Goal: Check status: Check status

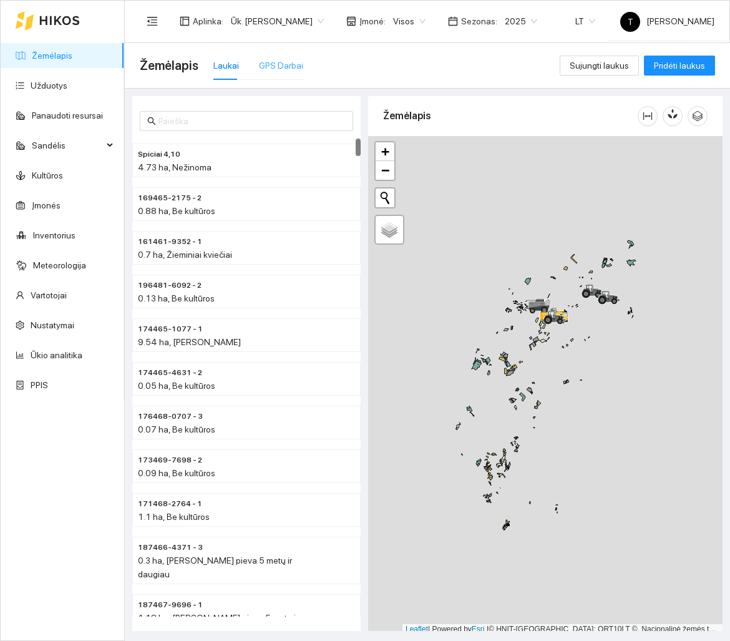
click at [293, 75] on div "GPS Darbai" at bounding box center [281, 65] width 44 height 29
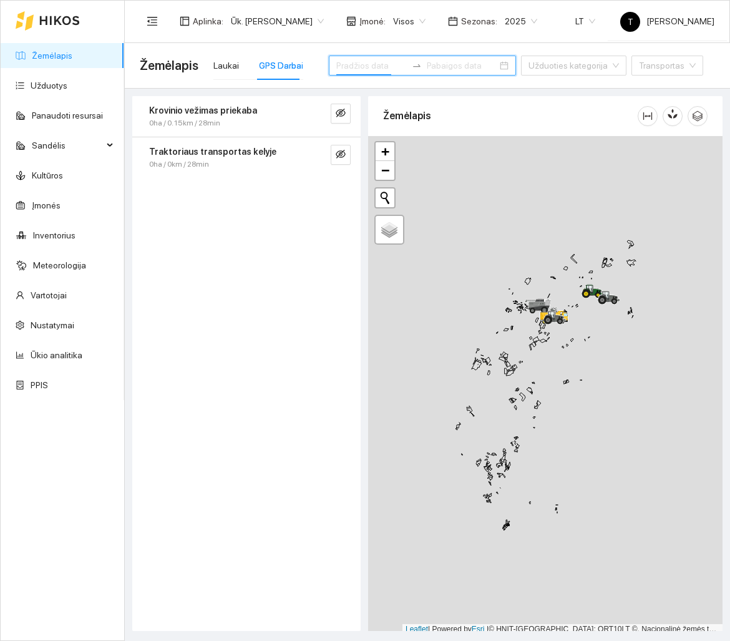
click at [352, 71] on input at bounding box center [371, 66] width 70 height 14
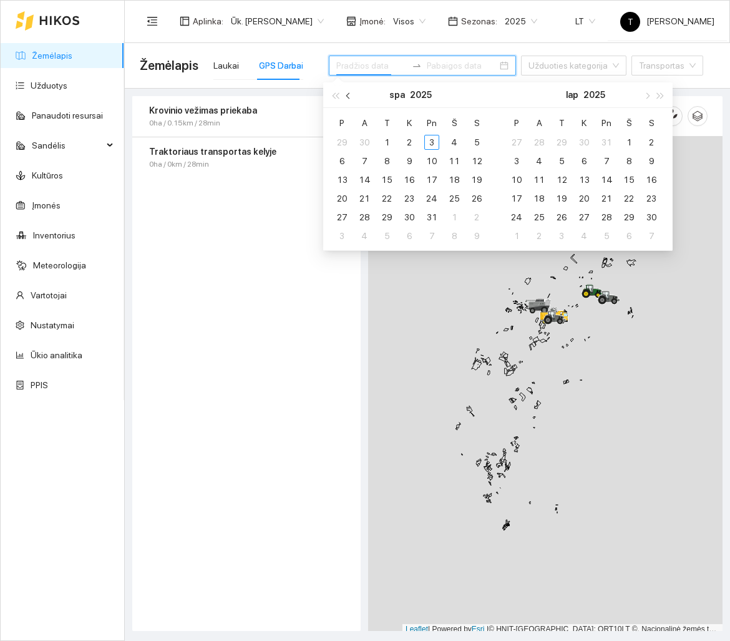
click at [350, 99] on button "button" at bounding box center [349, 94] width 14 height 25
type input "[DATE]"
click at [359, 147] on div "2" at bounding box center [364, 142] width 15 height 15
click at [361, 143] on div "2" at bounding box center [364, 142] width 15 height 15
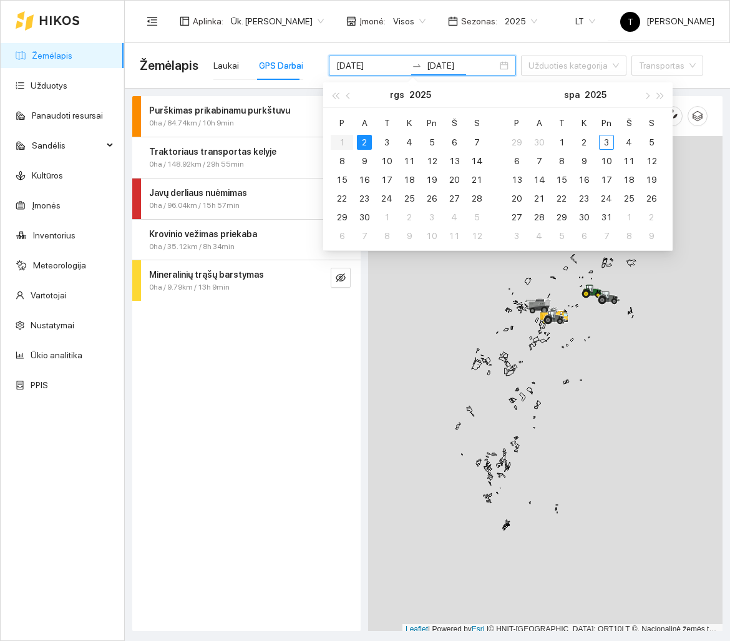
type input "[DATE]"
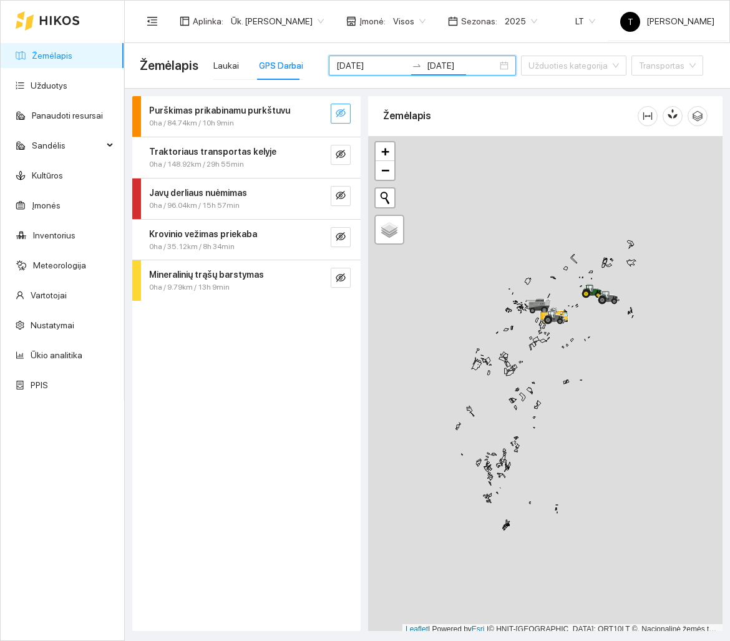
click at [341, 114] on icon "eye-invisible" at bounding box center [341, 113] width 2 height 2
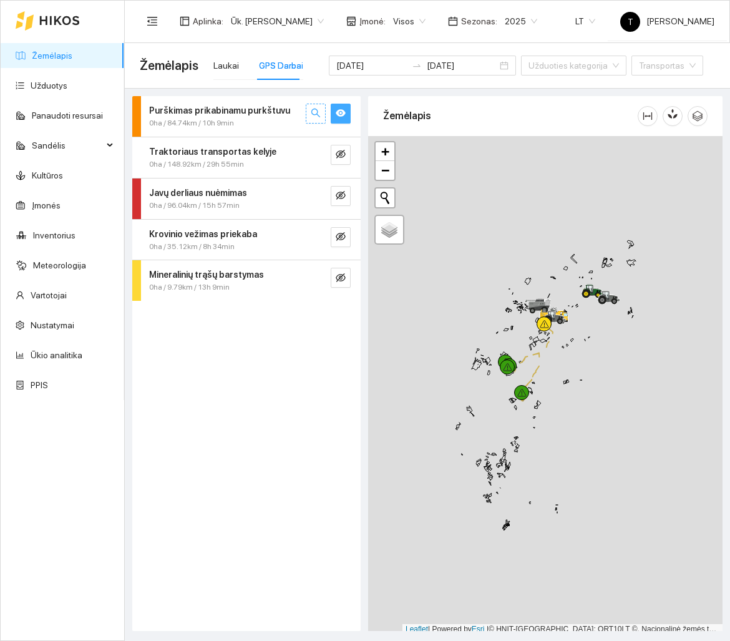
click at [317, 119] on span "search" at bounding box center [316, 114] width 10 height 12
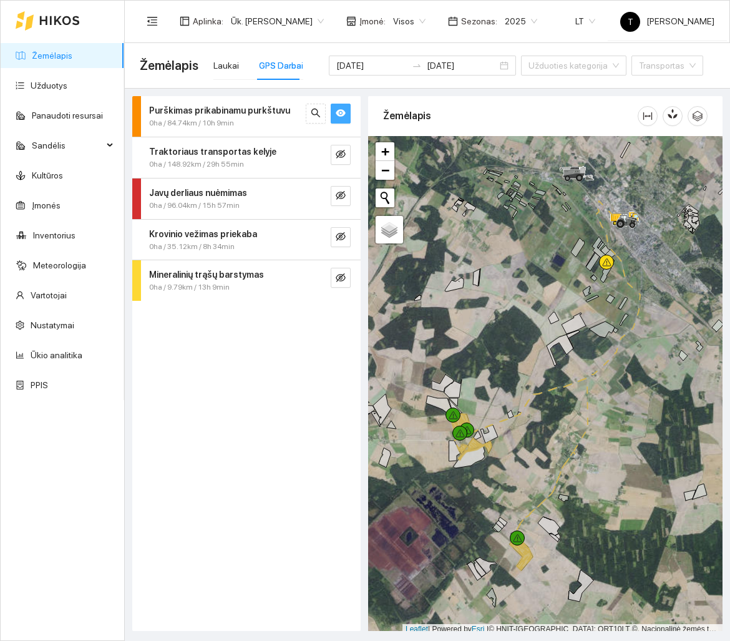
click at [538, 444] on div at bounding box center [545, 385] width 354 height 498
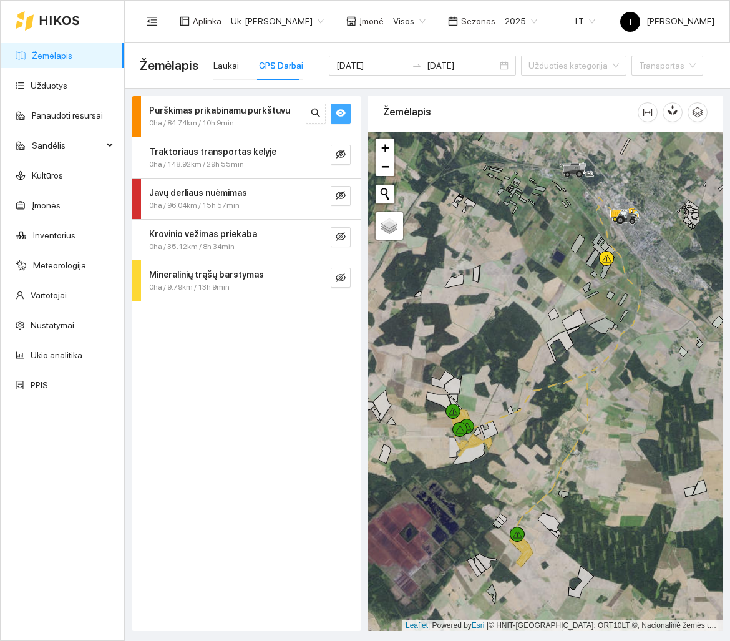
click at [538, 444] on div at bounding box center [545, 381] width 354 height 498
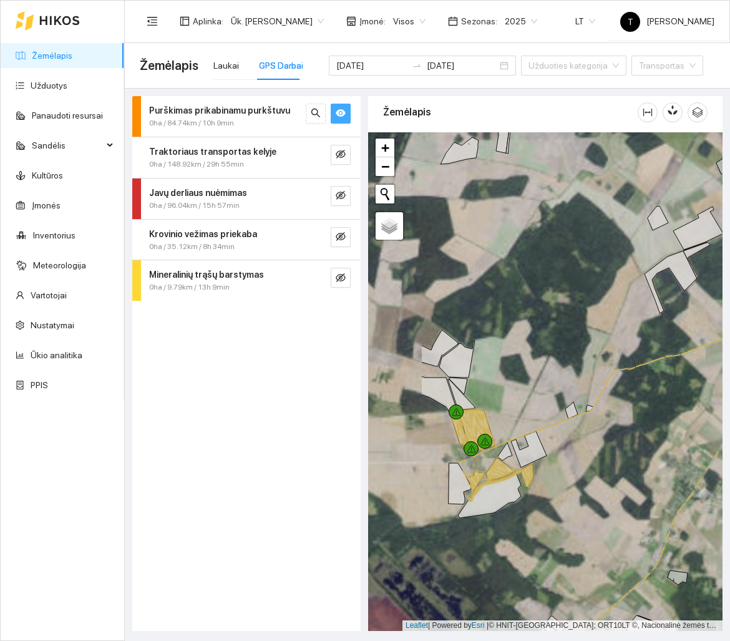
drag, startPoint x: 538, startPoint y: 444, endPoint x: 627, endPoint y: 476, distance: 94.1
click at [627, 476] on div at bounding box center [545, 381] width 354 height 498
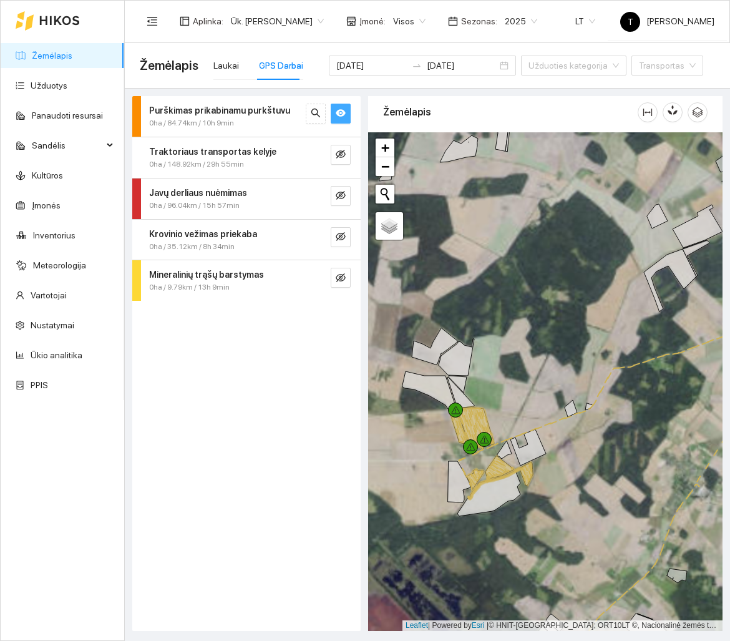
click at [596, 492] on div at bounding box center [545, 381] width 354 height 498
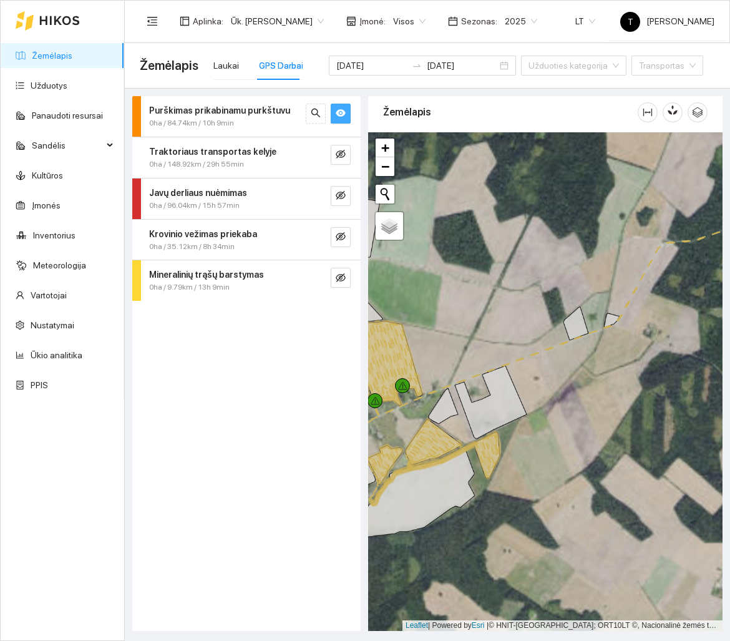
drag, startPoint x: 596, startPoint y: 492, endPoint x: 668, endPoint y: 478, distance: 73.0
click at [668, 478] on div at bounding box center [545, 381] width 354 height 498
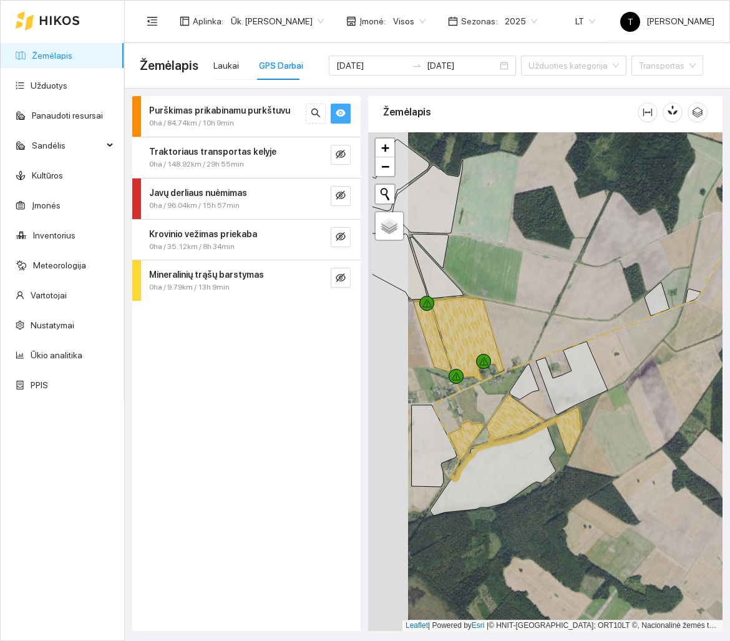
drag, startPoint x: 606, startPoint y: 491, endPoint x: 646, endPoint y: 480, distance: 41.5
click at [646, 480] on div at bounding box center [545, 381] width 354 height 498
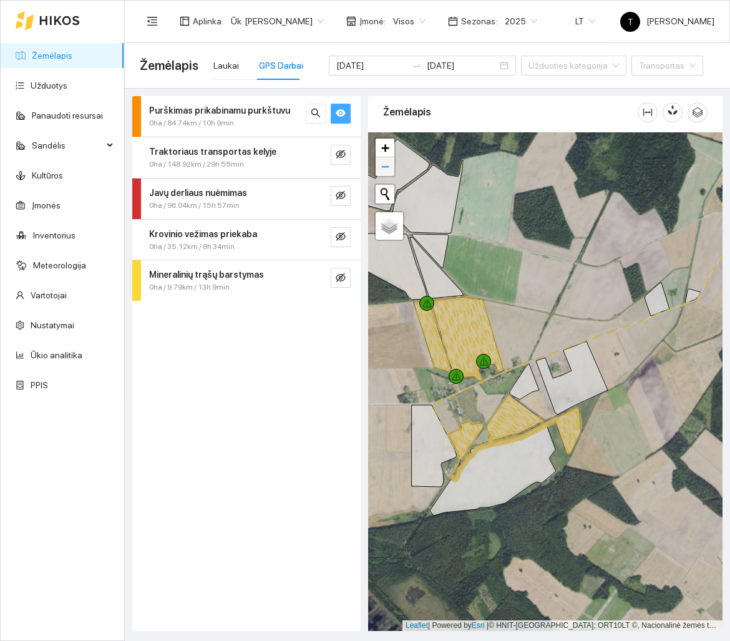
click at [378, 170] on link "−" at bounding box center [384, 166] width 19 height 19
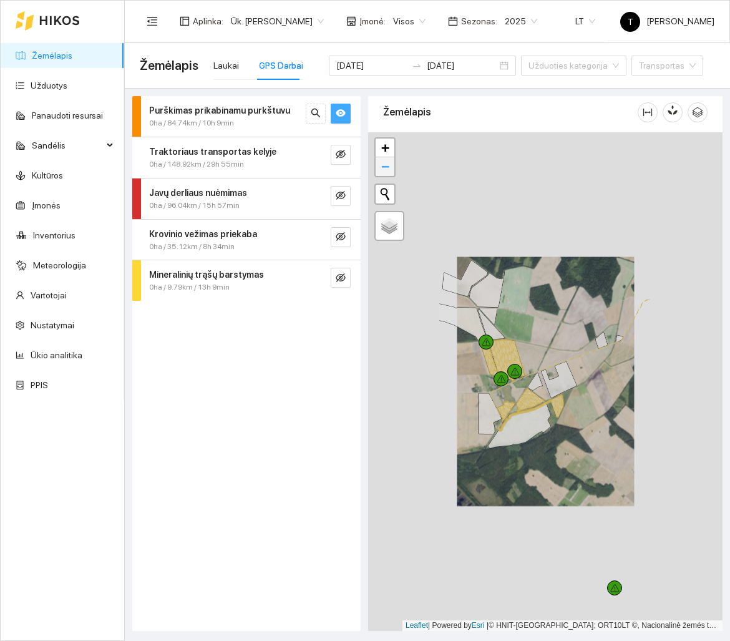
click at [378, 170] on link "−" at bounding box center [384, 166] width 19 height 19
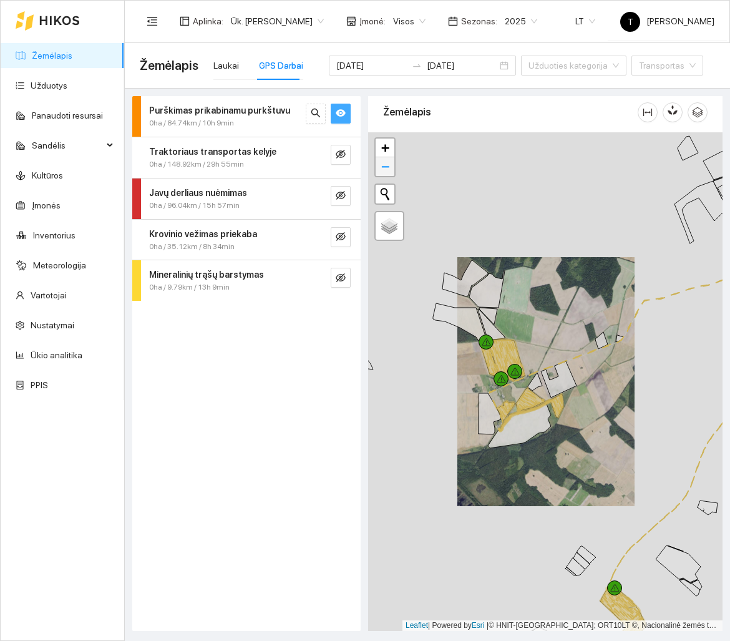
click at [378, 170] on link "−" at bounding box center [384, 166] width 19 height 19
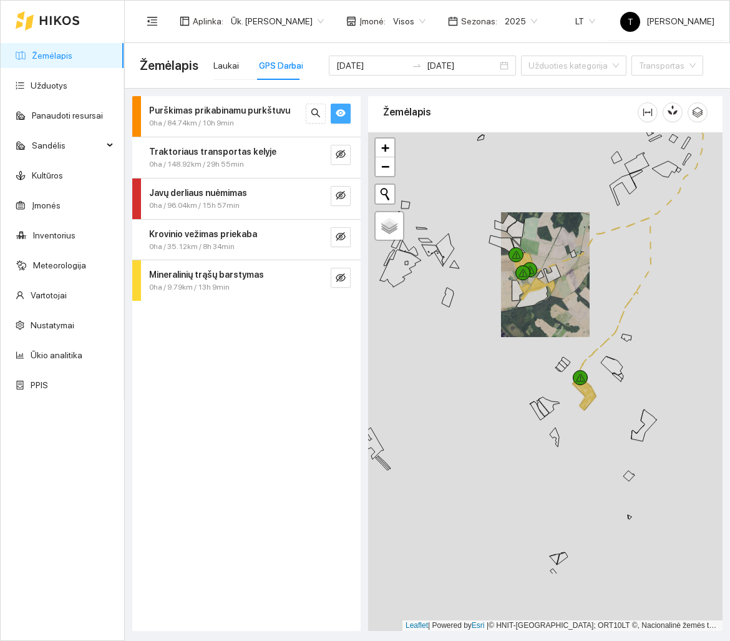
drag, startPoint x: 583, startPoint y: 467, endPoint x: 583, endPoint y: 349, distance: 118.5
click at [583, 349] on div at bounding box center [545, 381] width 354 height 498
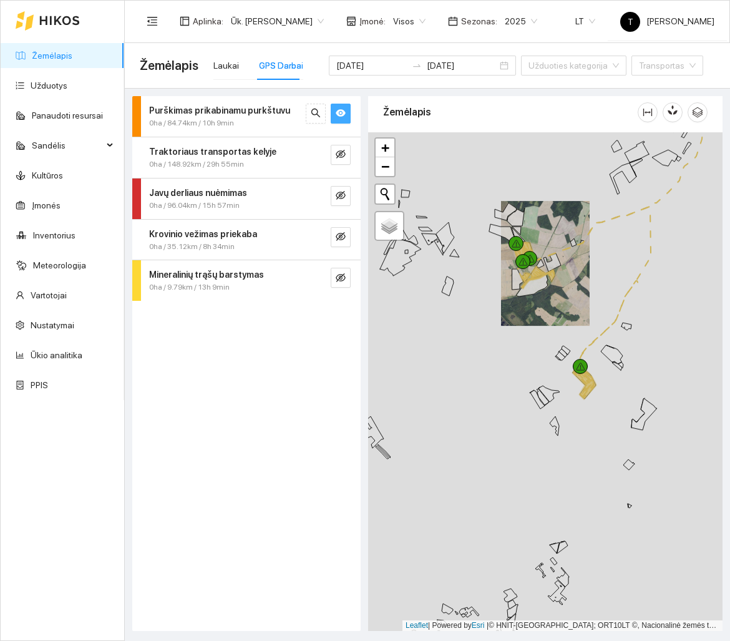
click at [593, 441] on div at bounding box center [545, 381] width 354 height 498
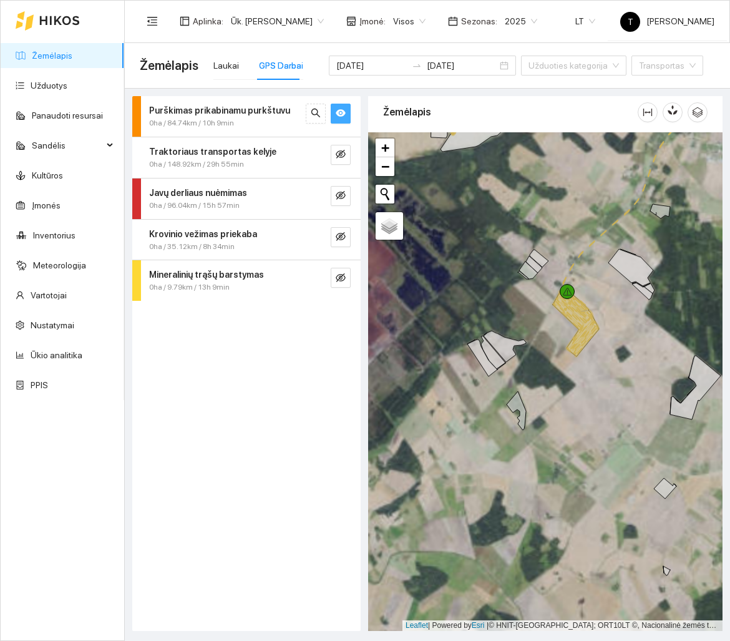
click at [588, 400] on div at bounding box center [545, 381] width 354 height 498
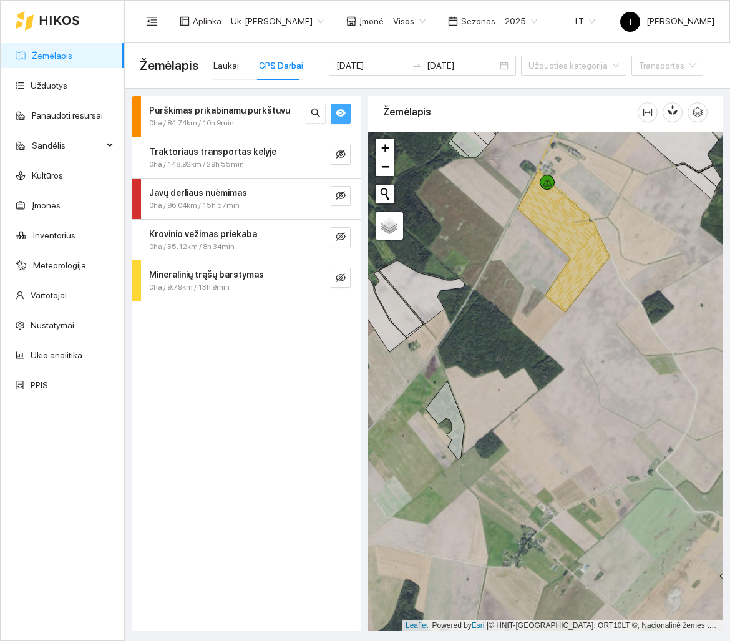
click at [213, 119] on span "0ha / 84.74km / 10h 9min" at bounding box center [191, 123] width 85 height 12
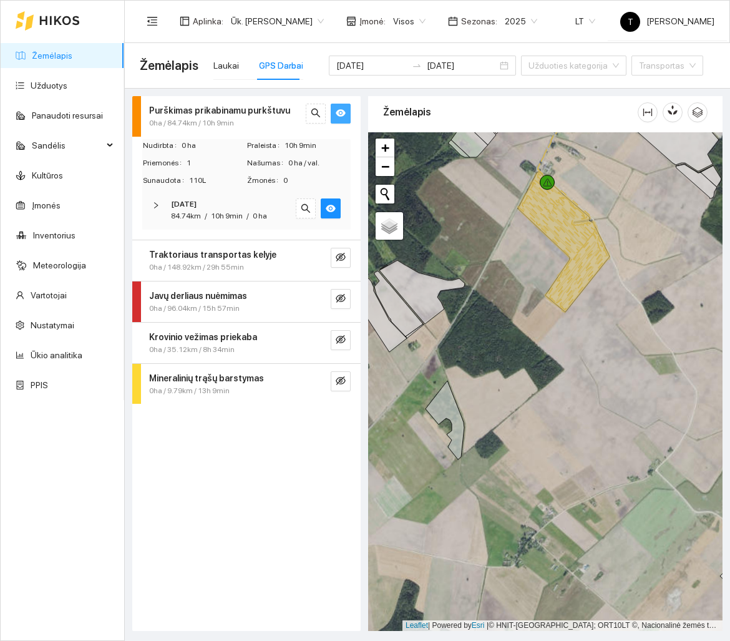
click at [248, 216] on div "84.74km / 10h 9min / 0 ha" at bounding box center [219, 216] width 96 height 12
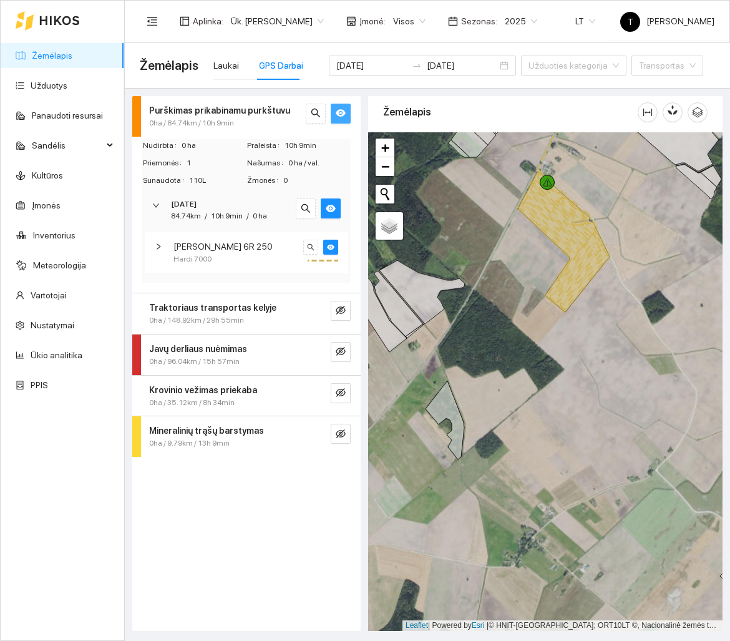
click at [247, 259] on div "Hardi 7000" at bounding box center [235, 259] width 125 height 12
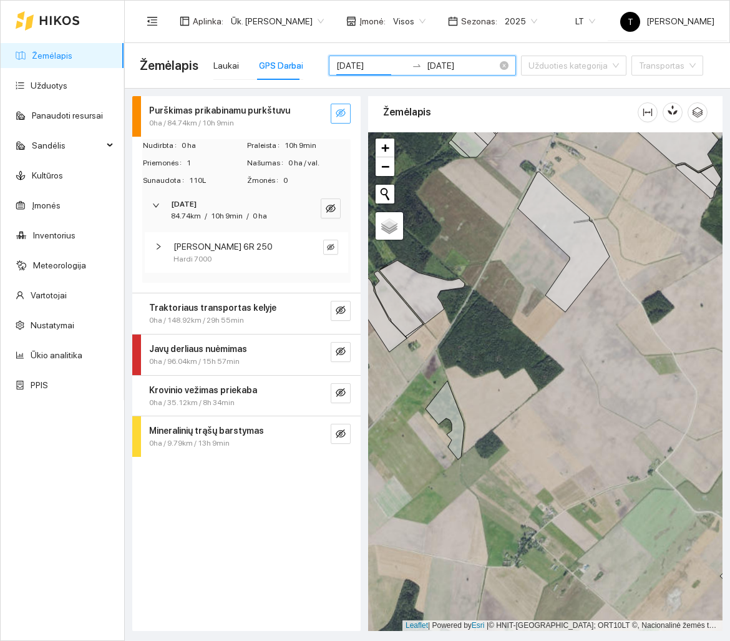
click at [336, 67] on input "[DATE]" at bounding box center [371, 66] width 70 height 14
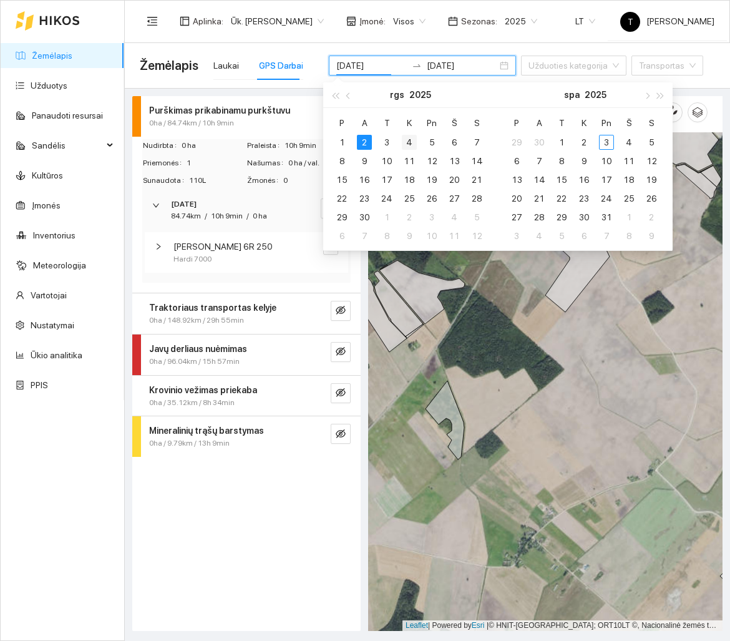
type input "[DATE]"
click at [416, 140] on div "4" at bounding box center [409, 142] width 15 height 15
type input "[DATE]"
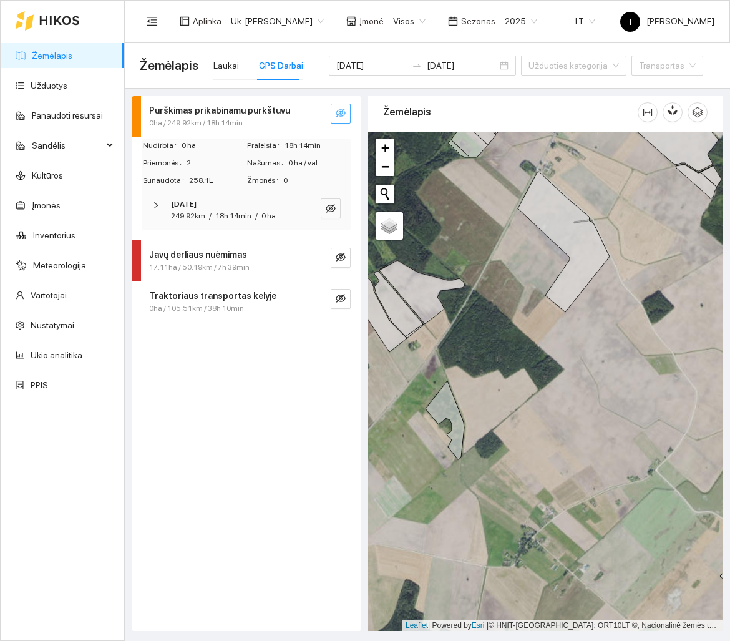
click at [251, 214] on div "249.92km / 18h 14min / 0 ha" at bounding box center [223, 216] width 105 height 12
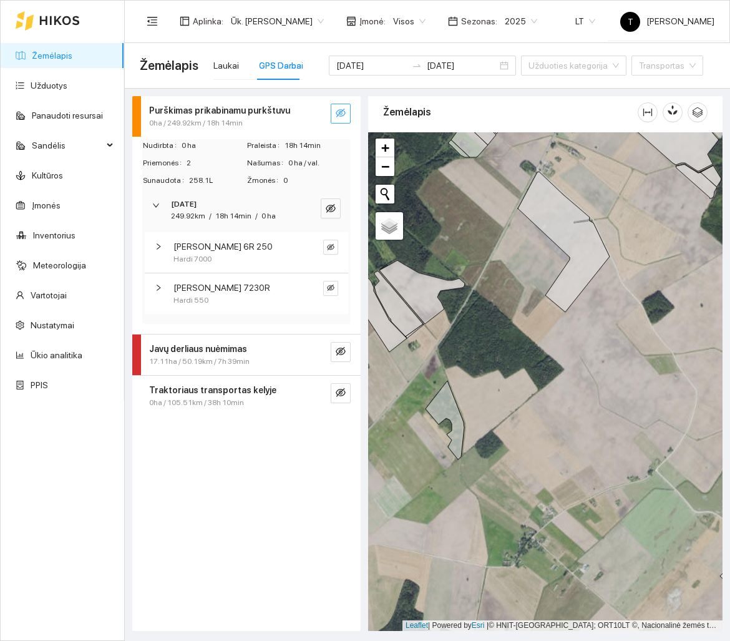
click at [248, 294] on div "Hardi 550" at bounding box center [235, 300] width 125 height 12
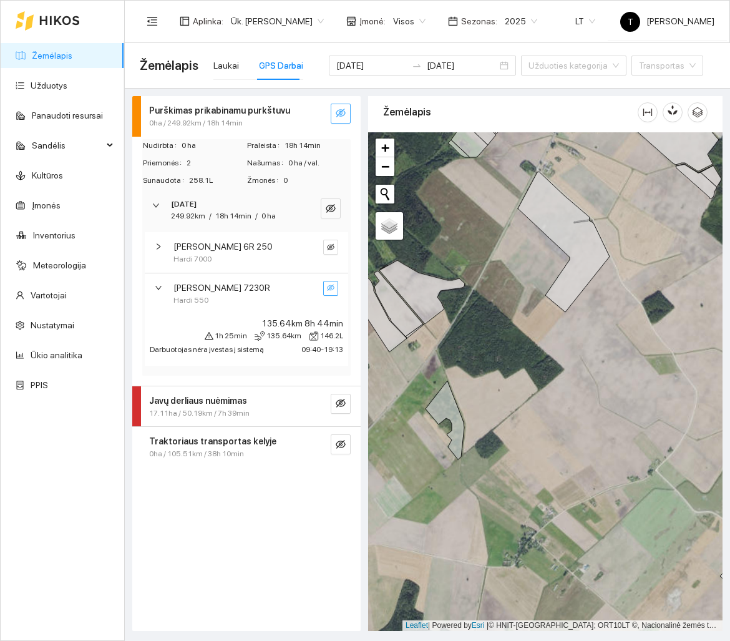
click at [331, 289] on icon "eye-invisible" at bounding box center [330, 287] width 7 height 7
click at [316, 291] on button "button" at bounding box center [310, 288] width 15 height 15
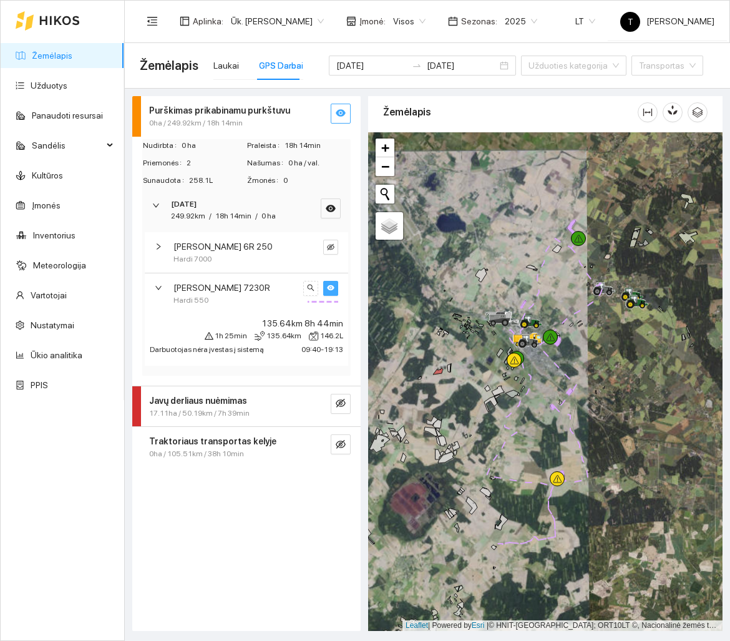
click at [648, 361] on div at bounding box center [545, 381] width 354 height 498
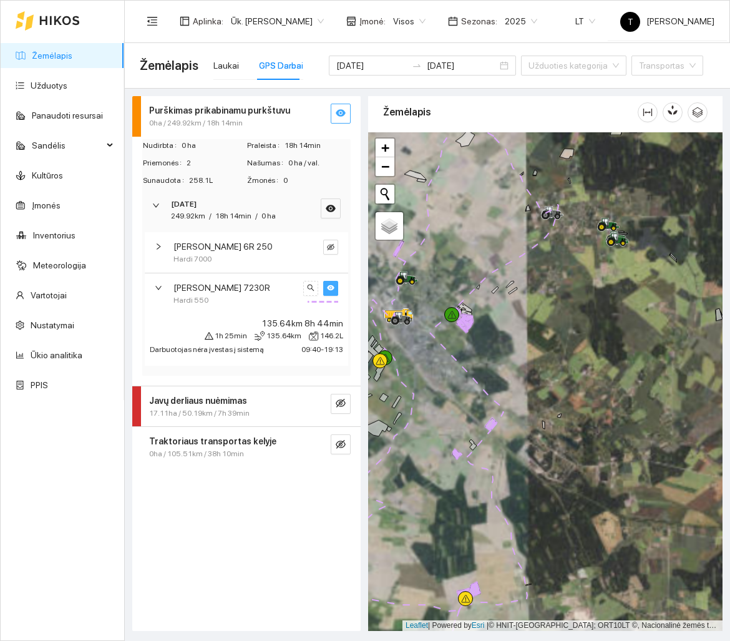
drag, startPoint x: 543, startPoint y: 158, endPoint x: 546, endPoint y: 215, distance: 56.9
click at [546, 215] on div at bounding box center [545, 381] width 354 height 498
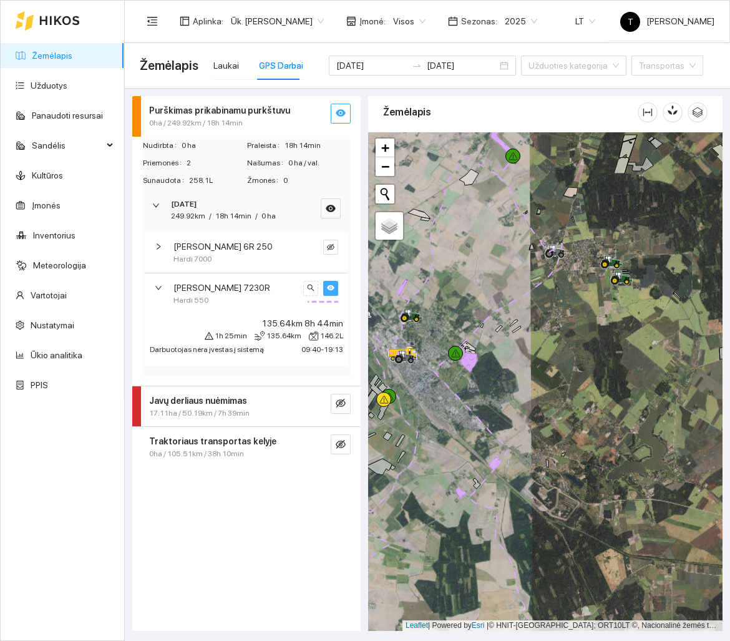
click at [460, 400] on div at bounding box center [545, 381] width 354 height 498
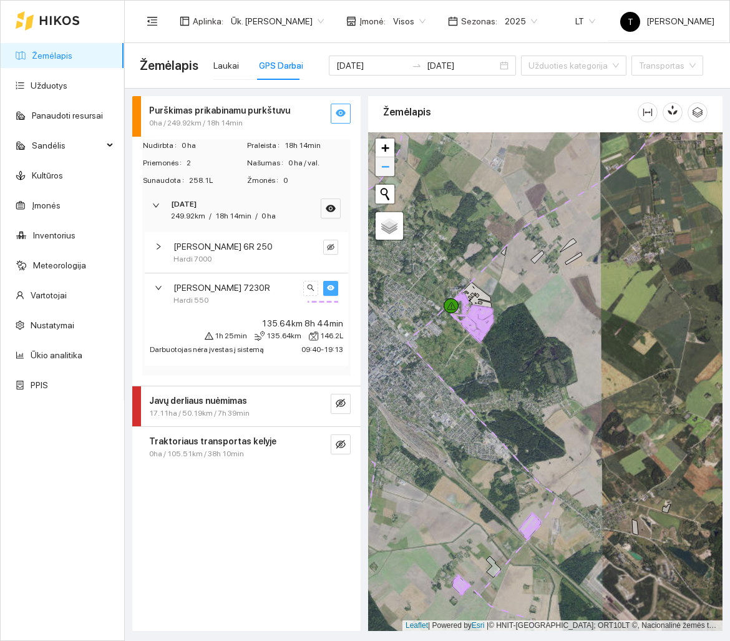
click at [387, 162] on span "−" at bounding box center [385, 166] width 8 height 16
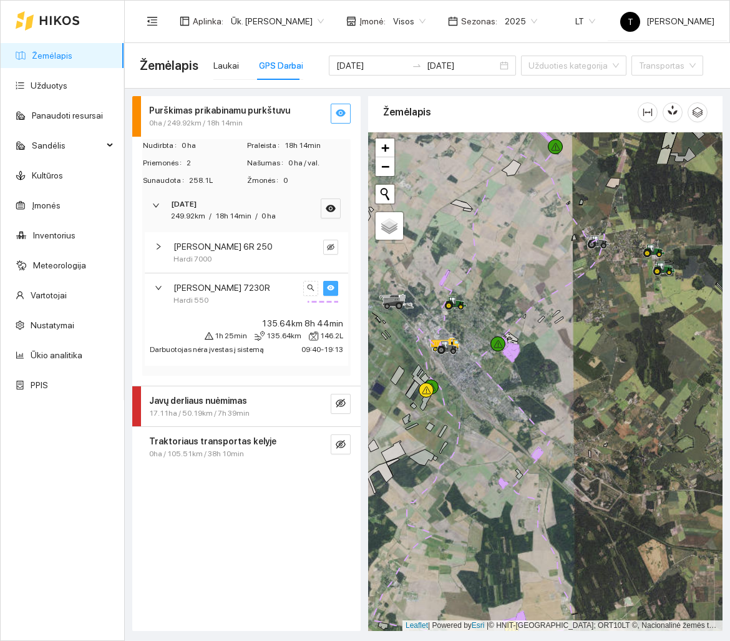
click at [452, 430] on div at bounding box center [545, 381] width 354 height 498
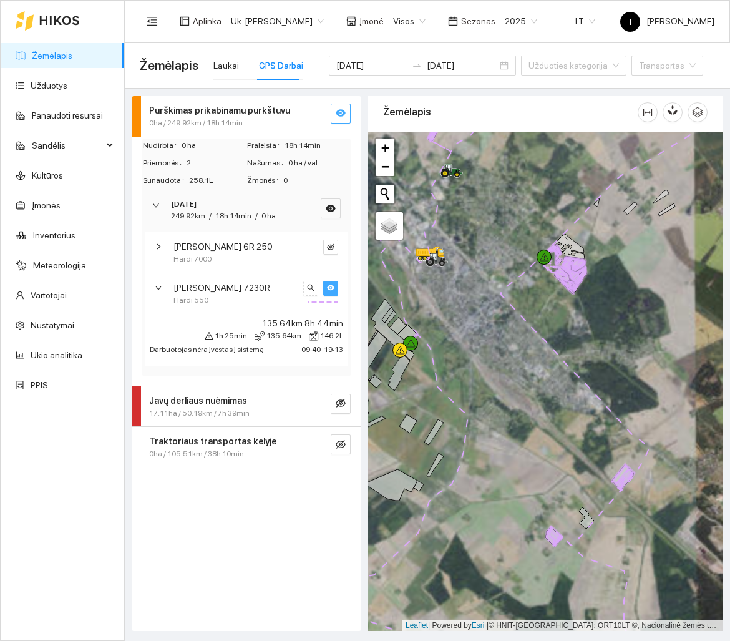
click at [440, 392] on div at bounding box center [545, 381] width 354 height 498
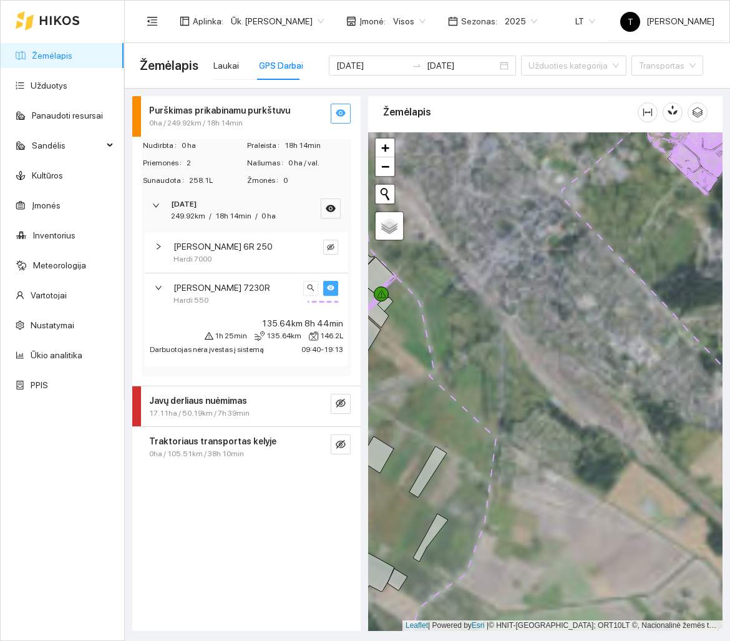
click at [433, 372] on div at bounding box center [545, 381] width 354 height 498
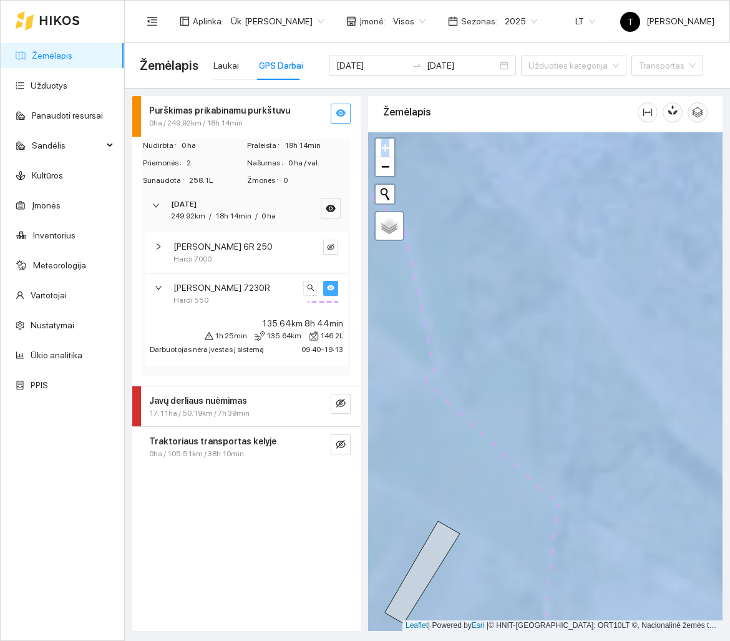
drag, startPoint x: 433, startPoint y: 372, endPoint x: 721, endPoint y: 443, distance: 296.3
click at [721, 443] on div at bounding box center [545, 381] width 354 height 498
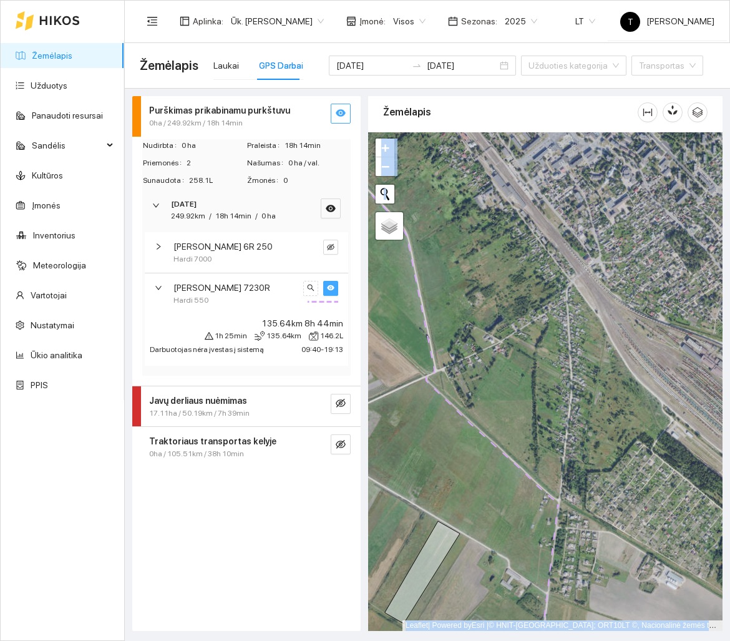
drag, startPoint x: 546, startPoint y: 399, endPoint x: 844, endPoint y: 425, distance: 299.3
click at [729, 425] on html "Žemėlapis Užduotys Panaudoti resursai Sandėlis Kultūros Įmonės Inventorius Mete…" at bounding box center [365, 320] width 730 height 641
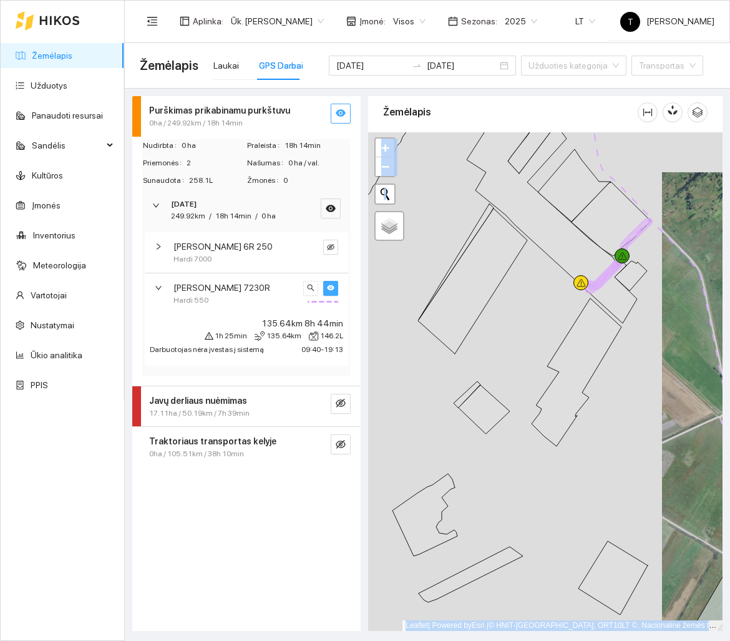
drag, startPoint x: 670, startPoint y: 354, endPoint x: 651, endPoint y: 369, distance: 24.0
click at [651, 369] on div at bounding box center [545, 381] width 354 height 498
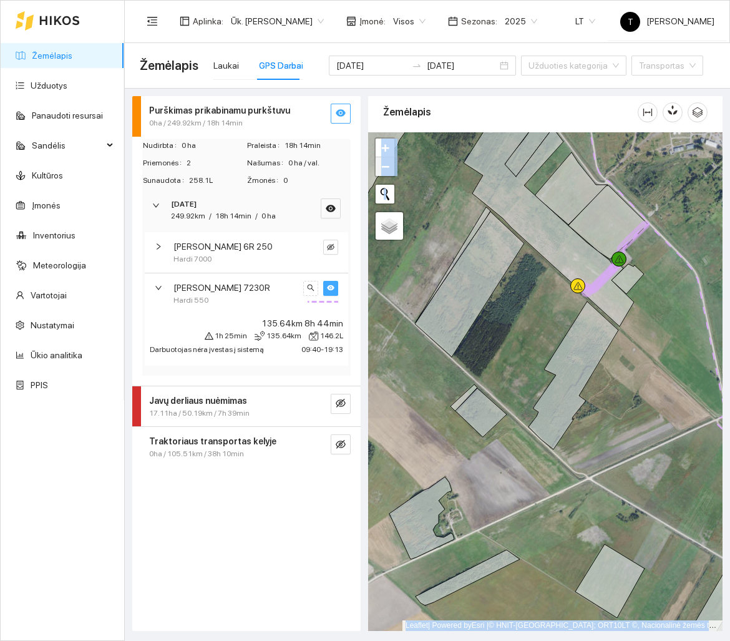
click at [389, 174] on link "−" at bounding box center [384, 166] width 19 height 19
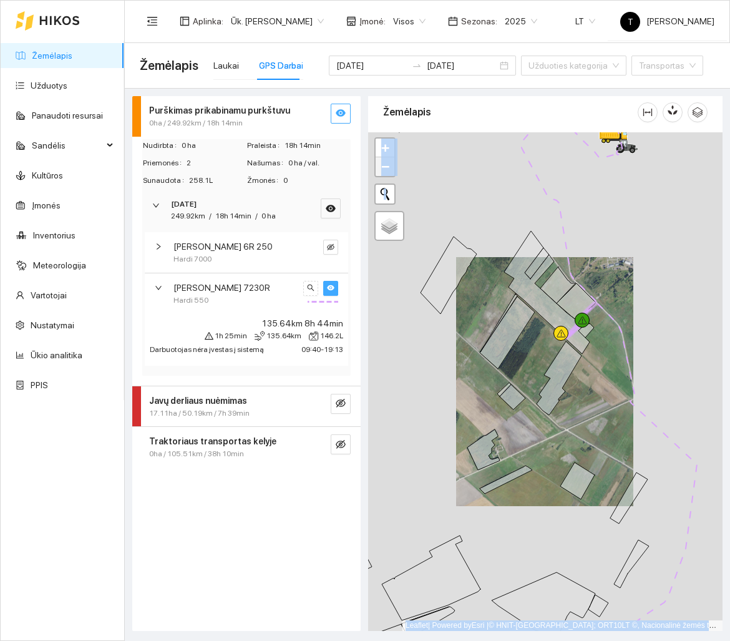
click at [389, 174] on link "−" at bounding box center [384, 166] width 19 height 19
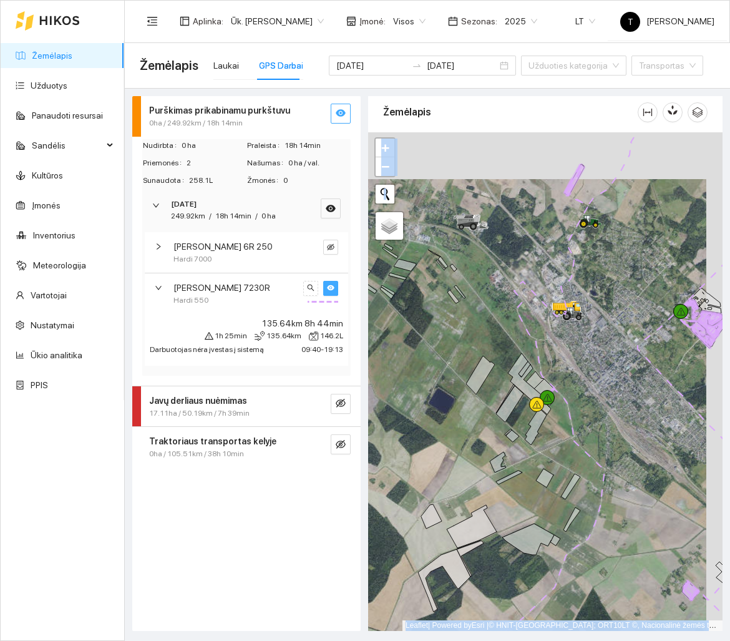
drag, startPoint x: 619, startPoint y: 211, endPoint x: 601, endPoint y: 264, distance: 56.0
click at [601, 264] on div at bounding box center [545, 381] width 354 height 498
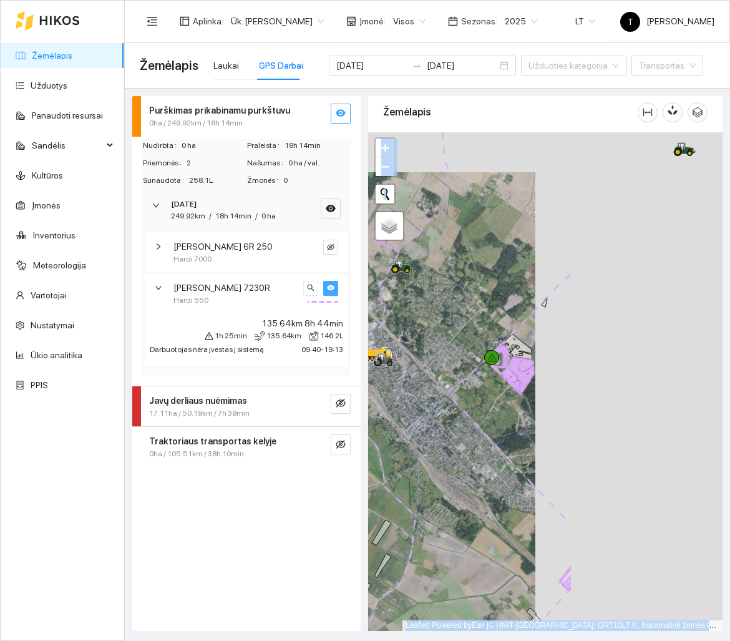
drag, startPoint x: 681, startPoint y: 346, endPoint x: 494, endPoint y: 386, distance: 191.3
click at [494, 386] on div at bounding box center [545, 381] width 354 height 498
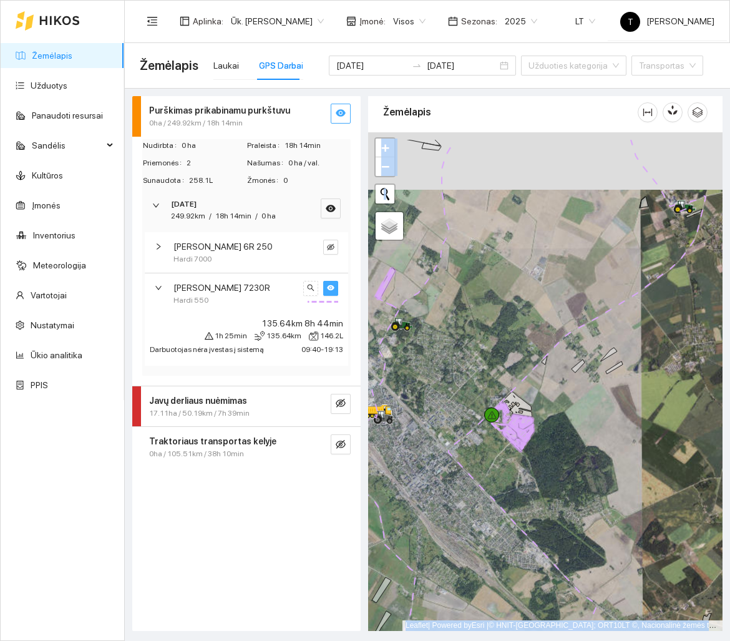
drag, startPoint x: 525, startPoint y: 259, endPoint x: 525, endPoint y: 317, distance: 57.4
click at [525, 317] on div at bounding box center [545, 381] width 354 height 498
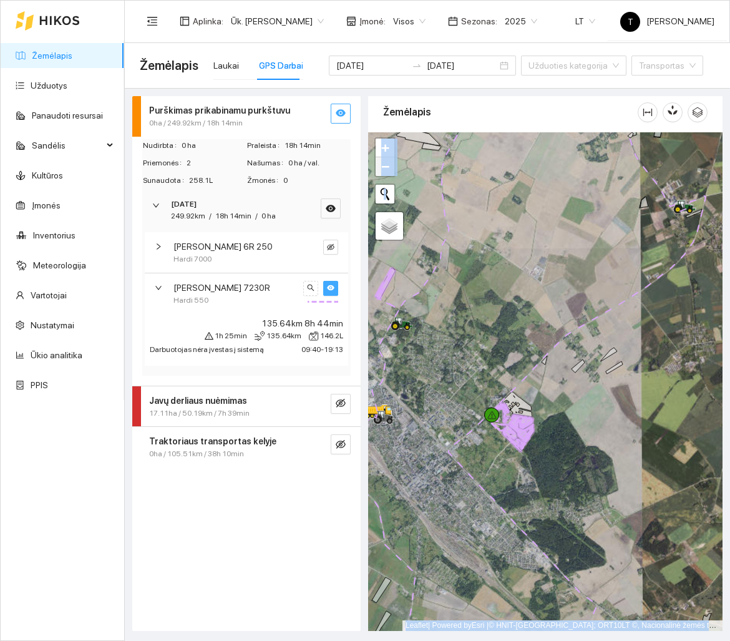
click at [381, 171] on span "−" at bounding box center [385, 166] width 8 height 16
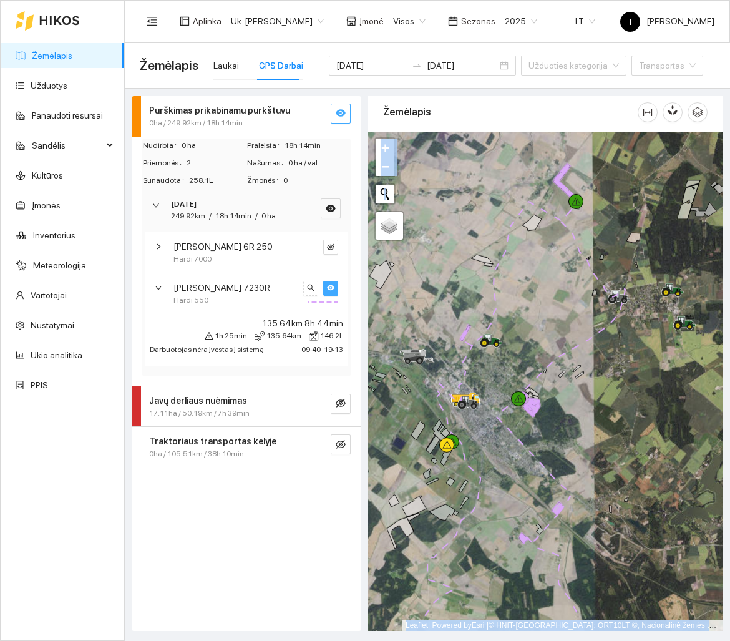
click at [438, 207] on div at bounding box center [545, 381] width 354 height 498
click at [383, 168] on span "−" at bounding box center [385, 166] width 8 height 16
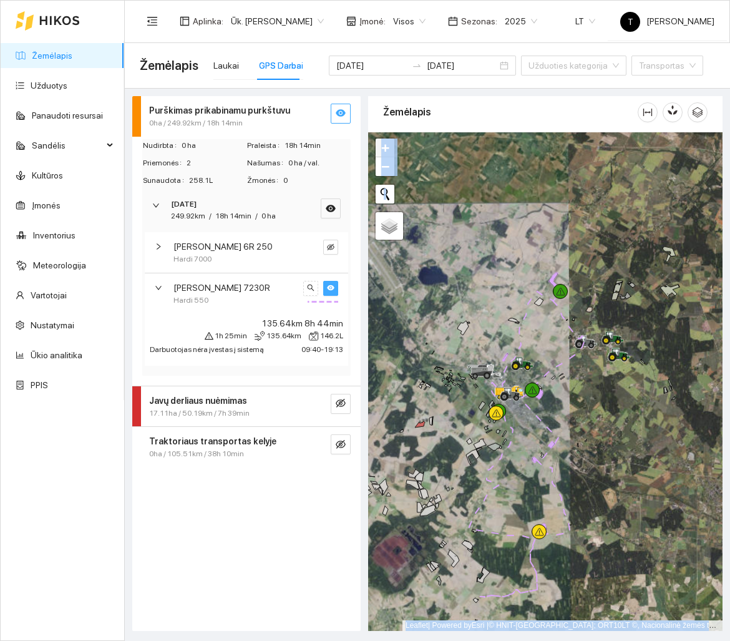
click at [384, 143] on span "+" at bounding box center [385, 148] width 8 height 16
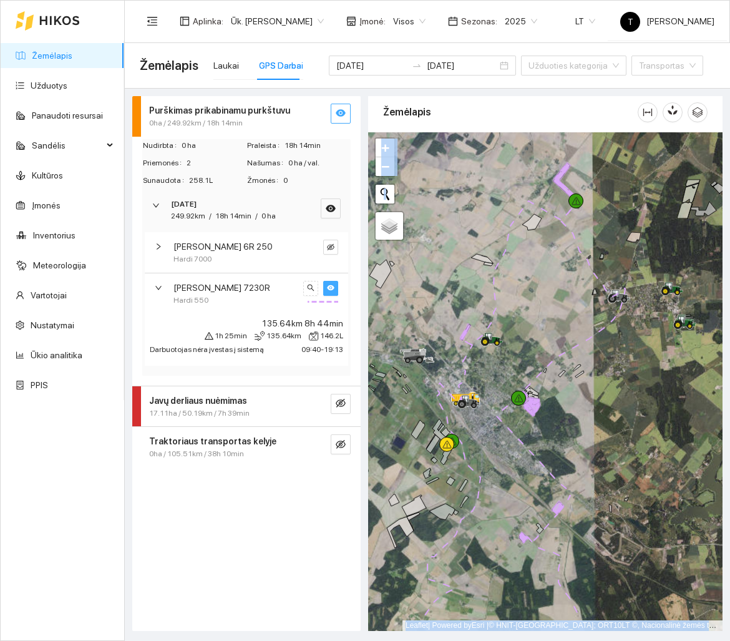
click at [412, 102] on div "Žemėlapis" at bounding box center [510, 112] width 254 height 36
click at [299, 261] on div "[PERSON_NAME] 6R 250 Hardi 7000" at bounding box center [236, 253] width 133 height 26
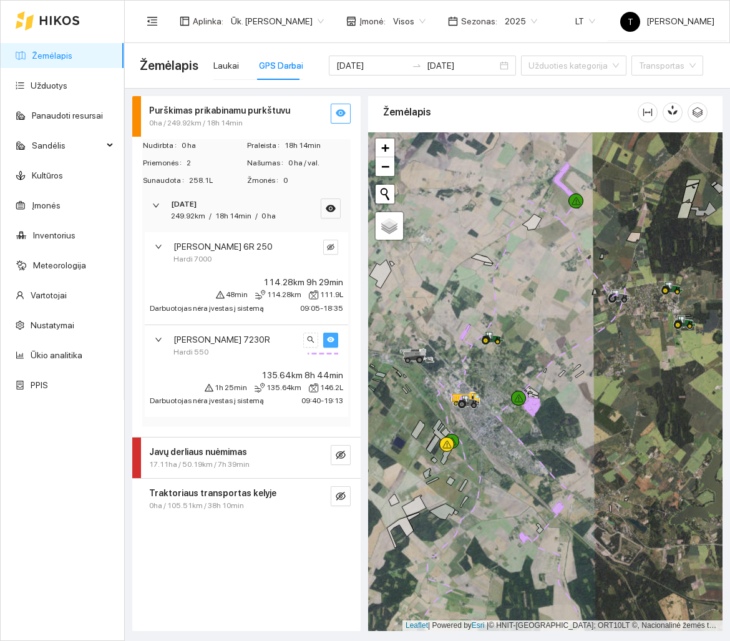
click at [299, 261] on div "[PERSON_NAME] 6R 250 Hardi 7000" at bounding box center [236, 253] width 133 height 26
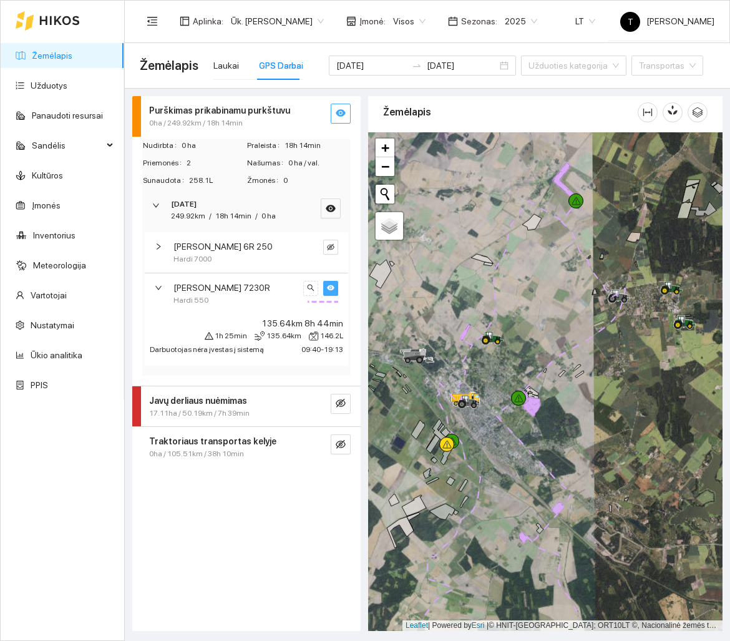
click at [334, 294] on button "button" at bounding box center [330, 288] width 15 height 15
click at [337, 243] on button "button" at bounding box center [330, 247] width 15 height 15
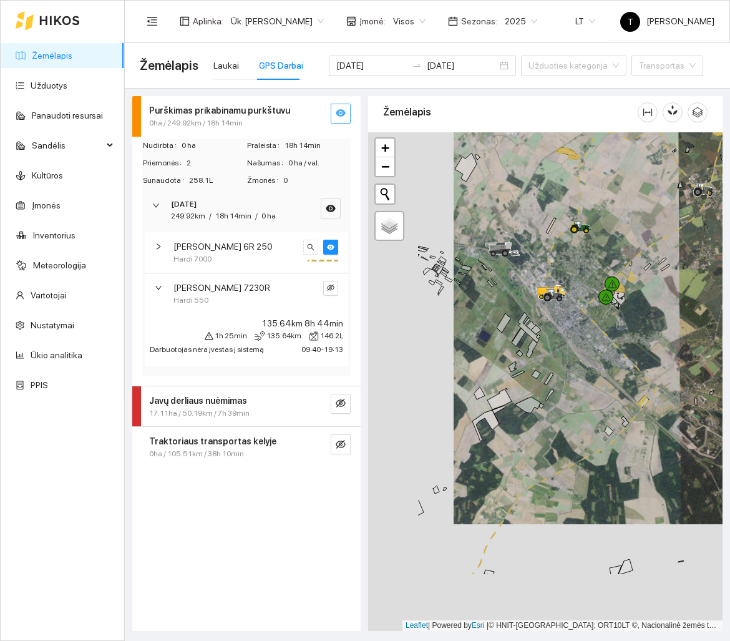
drag, startPoint x: 508, startPoint y: 428, endPoint x: 594, endPoint y: 321, distance: 137.1
click at [594, 321] on div at bounding box center [545, 381] width 354 height 498
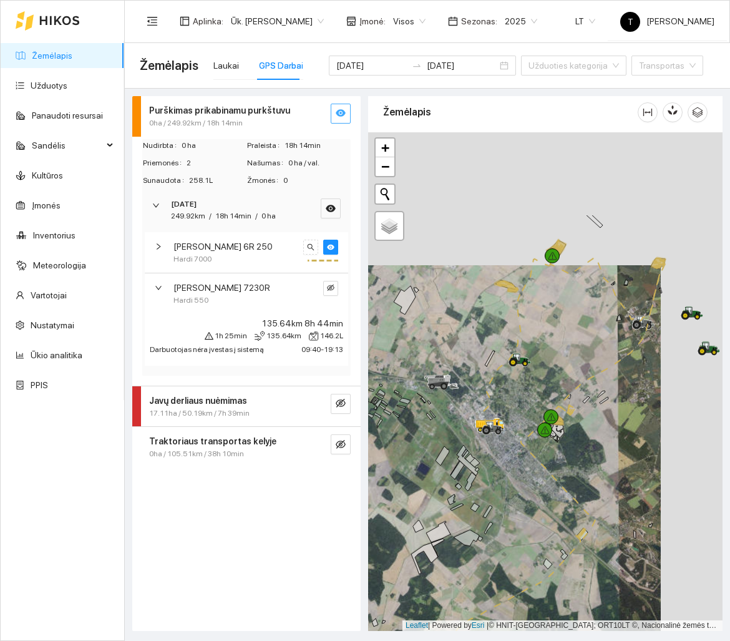
drag, startPoint x: 594, startPoint y: 321, endPoint x: 533, endPoint y: 454, distance: 146.5
click at [533, 454] on icon at bounding box center [558, 482] width 74 height 117
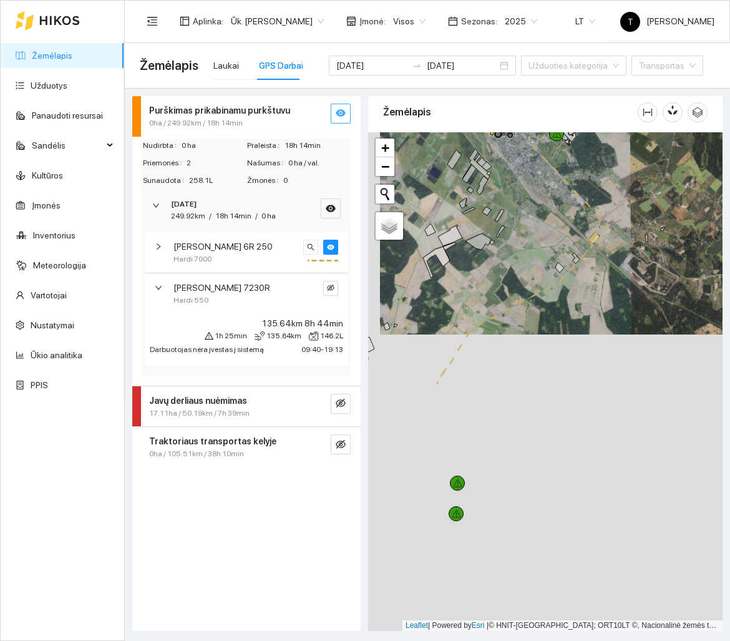
drag, startPoint x: 533, startPoint y: 454, endPoint x: 545, endPoint y: 158, distance: 296.5
click at [545, 158] on icon at bounding box center [570, 185] width 74 height 117
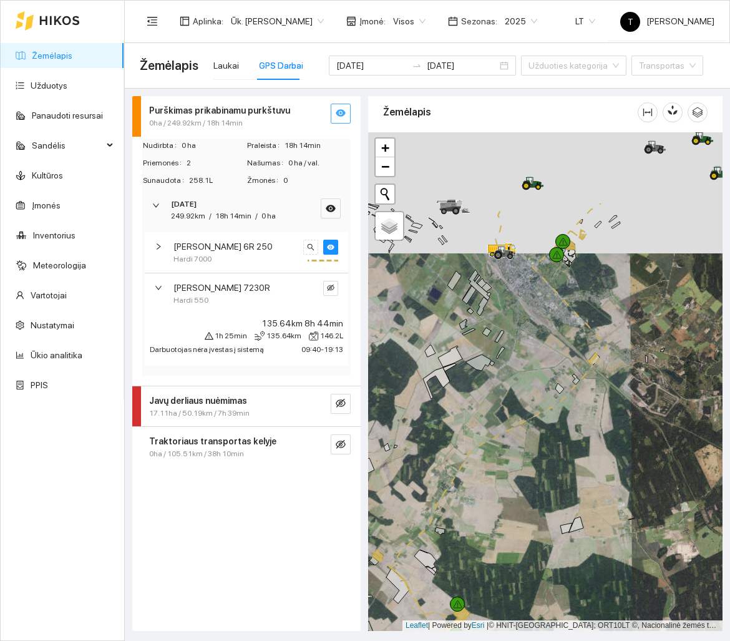
drag, startPoint x: 579, startPoint y: 249, endPoint x: 578, endPoint y: 427, distance: 177.1
click at [578, 427] on div at bounding box center [545, 381] width 354 height 498
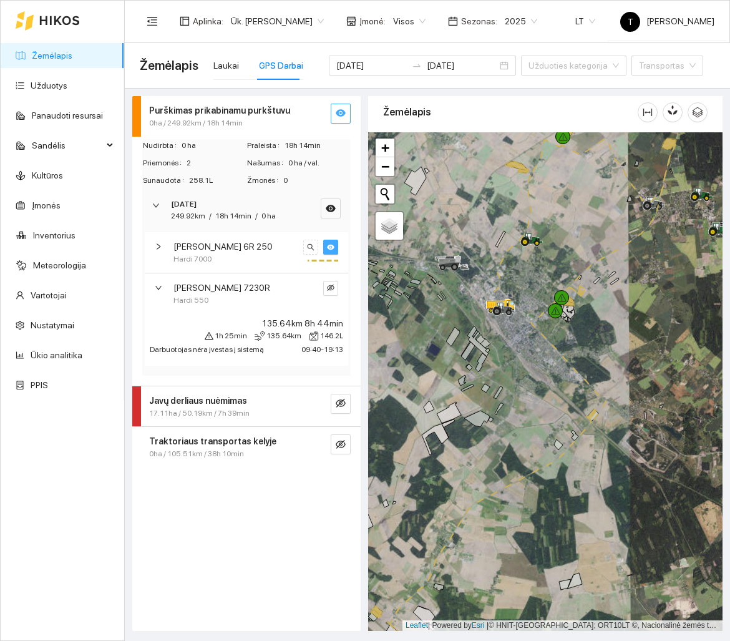
click at [334, 248] on button "button" at bounding box center [330, 247] width 15 height 15
click at [334, 246] on button "button" at bounding box center [330, 247] width 15 height 15
click at [330, 287] on icon "eye-invisible" at bounding box center [330, 287] width 7 height 7
